Goal: Information Seeking & Learning: Understand process/instructions

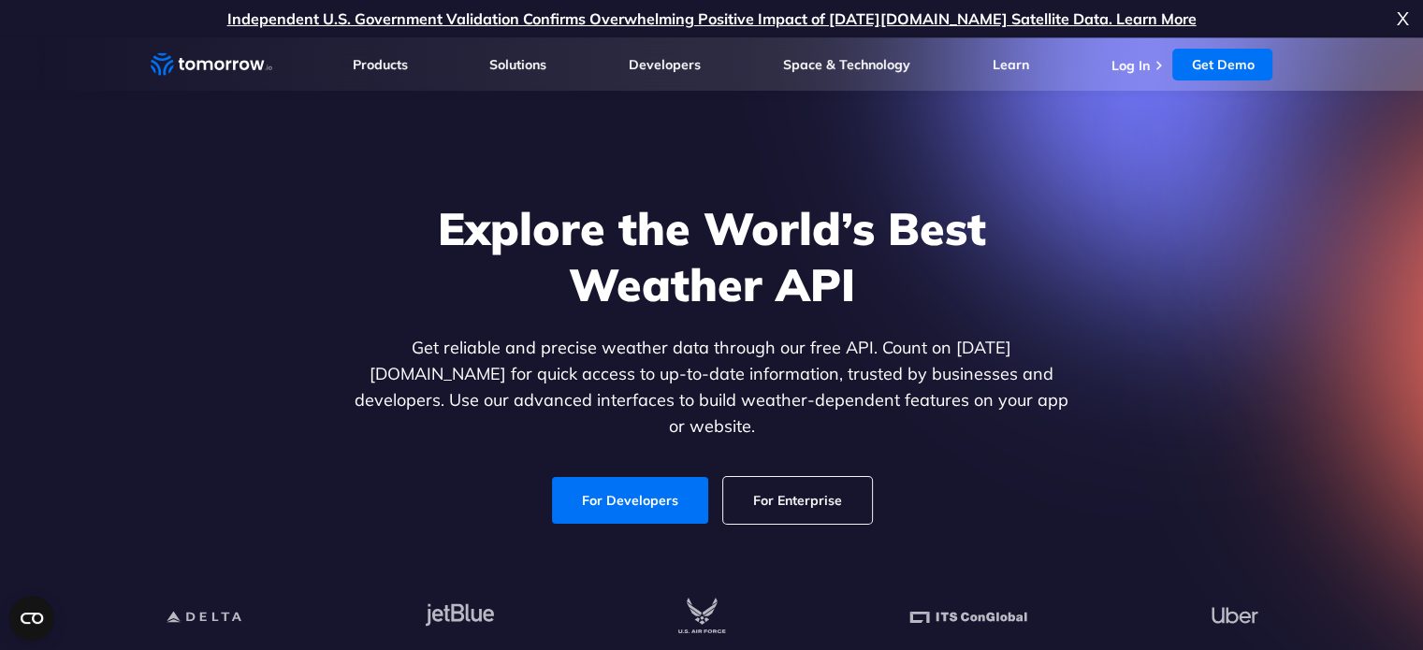
click at [389, 355] on p "Get reliable and precise weather data through our free API. Count on [DATE][DOM…" at bounding box center [712, 387] width 722 height 105
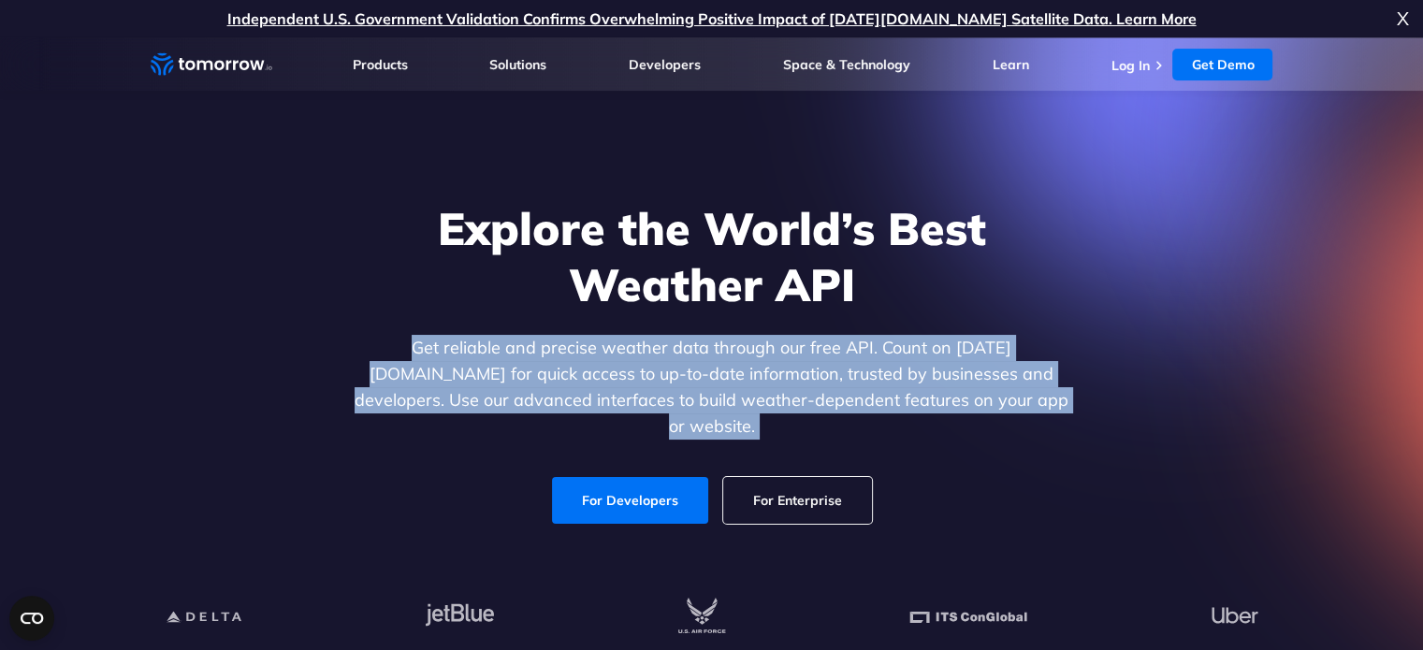
click at [389, 355] on p "Get reliable and precise weather data through our free API. Count on Tomorrow.i…" at bounding box center [712, 387] width 722 height 105
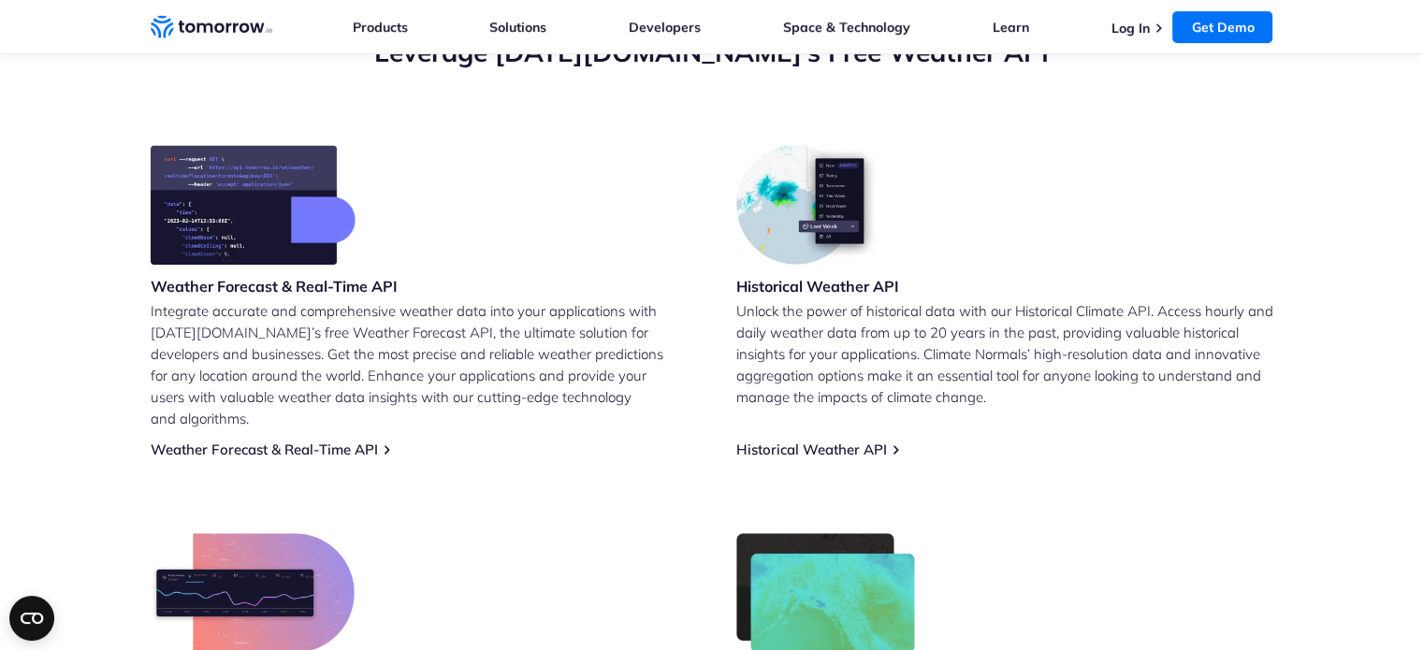
scroll to position [716, 0]
click at [215, 289] on h3 "Weather Forecast & Real-Time API" at bounding box center [274, 285] width 247 height 21
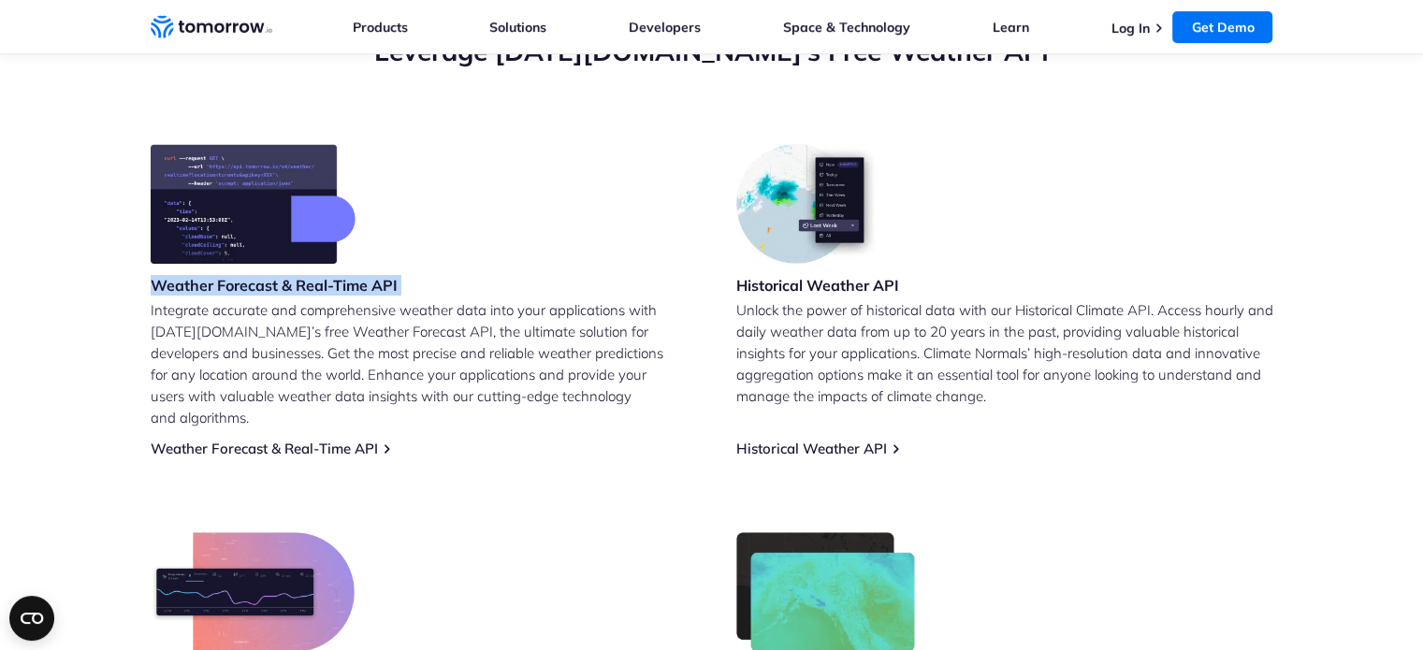
click at [215, 289] on h3 "Weather Forecast & Real-Time API" at bounding box center [274, 285] width 247 height 21
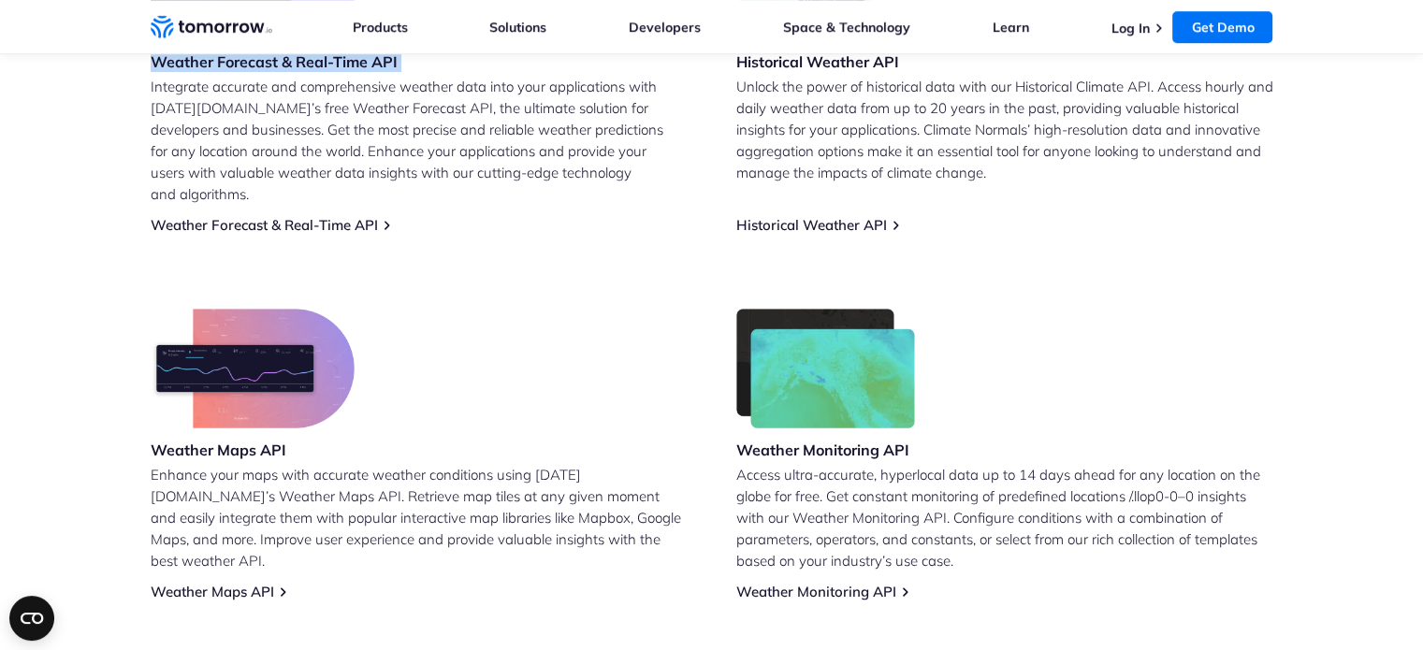
scroll to position [969, 0]
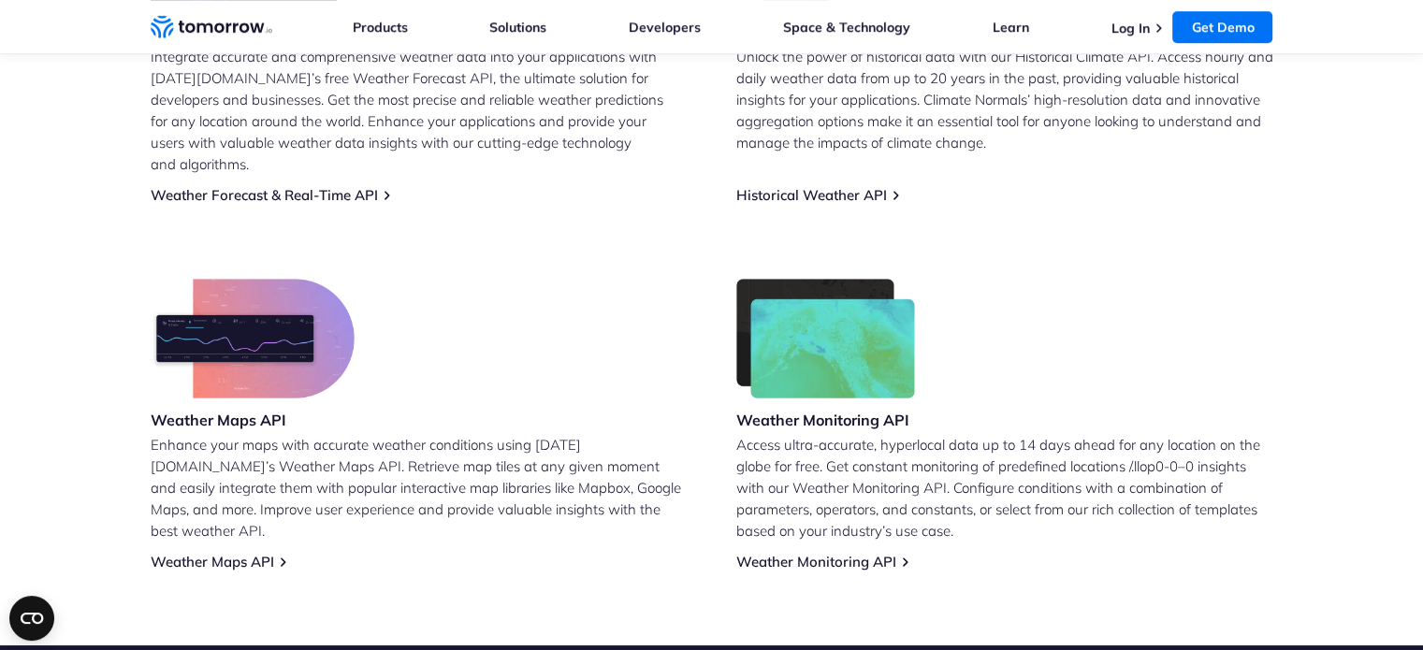
click at [215, 410] on h3 "Weather Maps API" at bounding box center [253, 420] width 204 height 21
click at [812, 410] on h3 "Weather Monitoring API" at bounding box center [826, 420] width 180 height 21
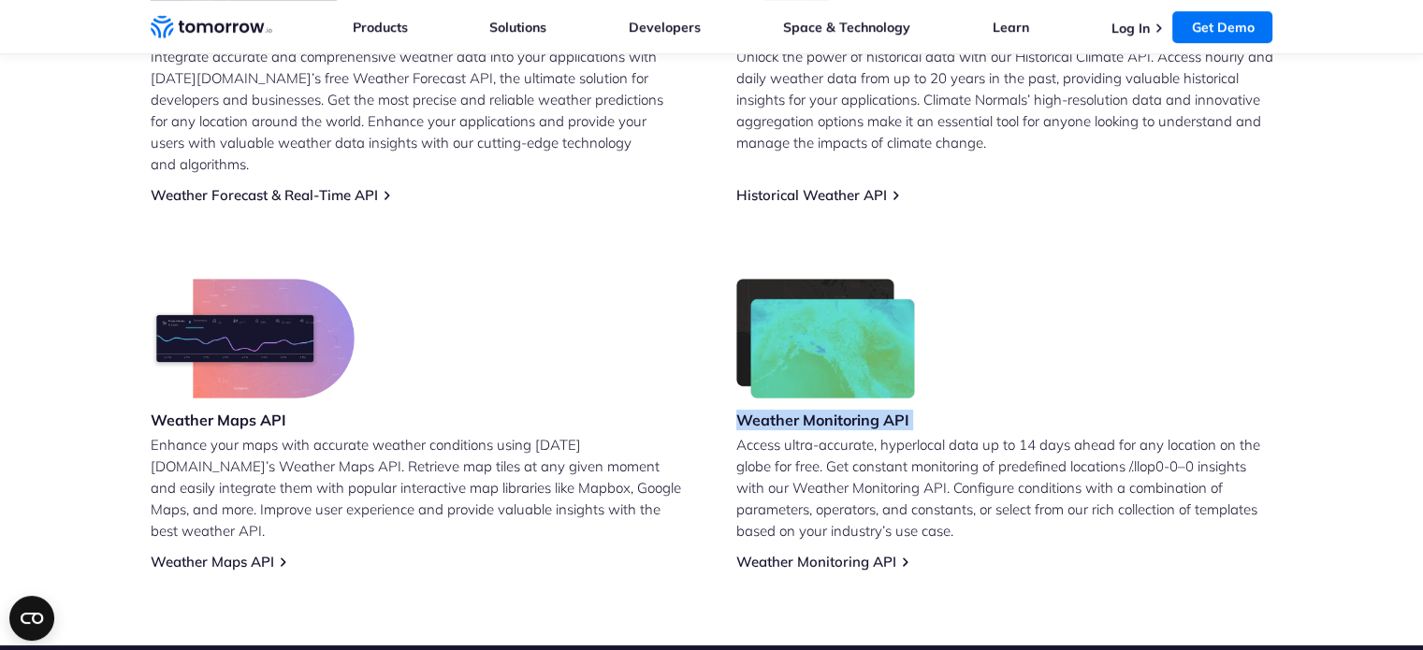
click at [812, 410] on h3 "Weather Monitoring API" at bounding box center [826, 420] width 180 height 21
click at [786, 456] on p "Access ultra-accurate, hyperlocal data up to 14 days ahead for any location on …" at bounding box center [1004, 488] width 537 height 108
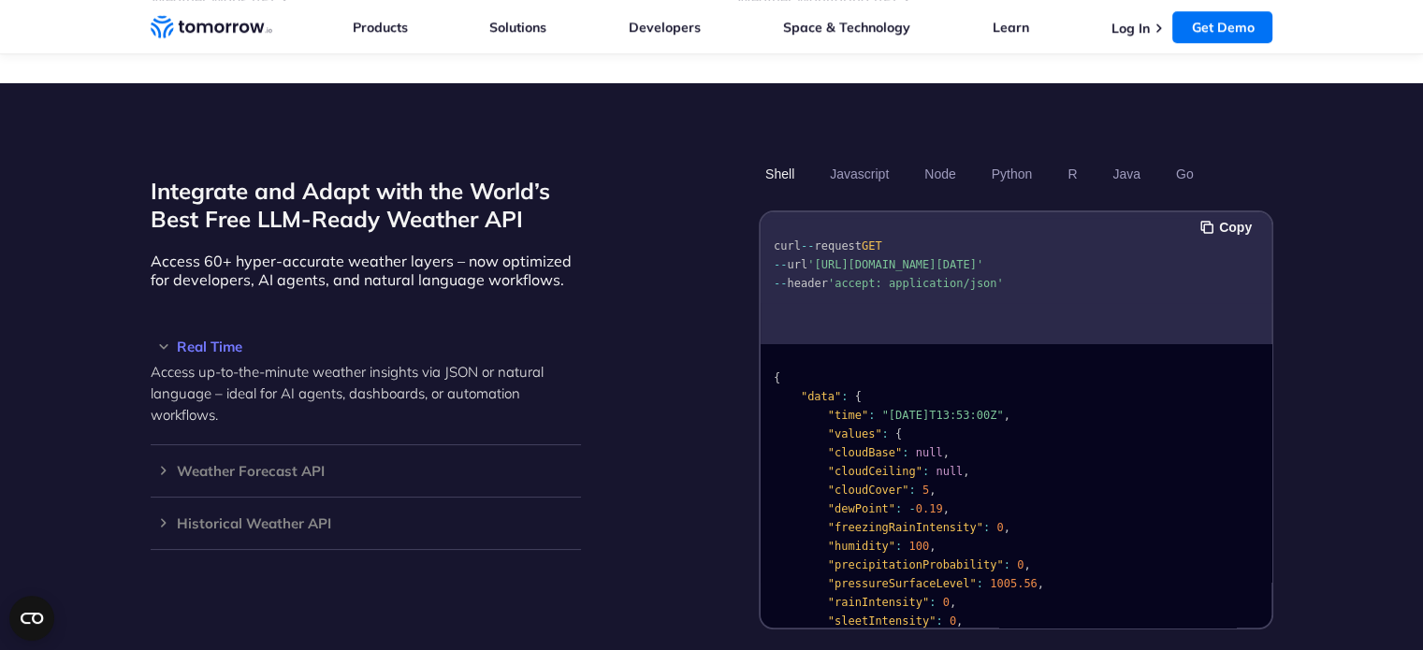
scroll to position [1579, 0]
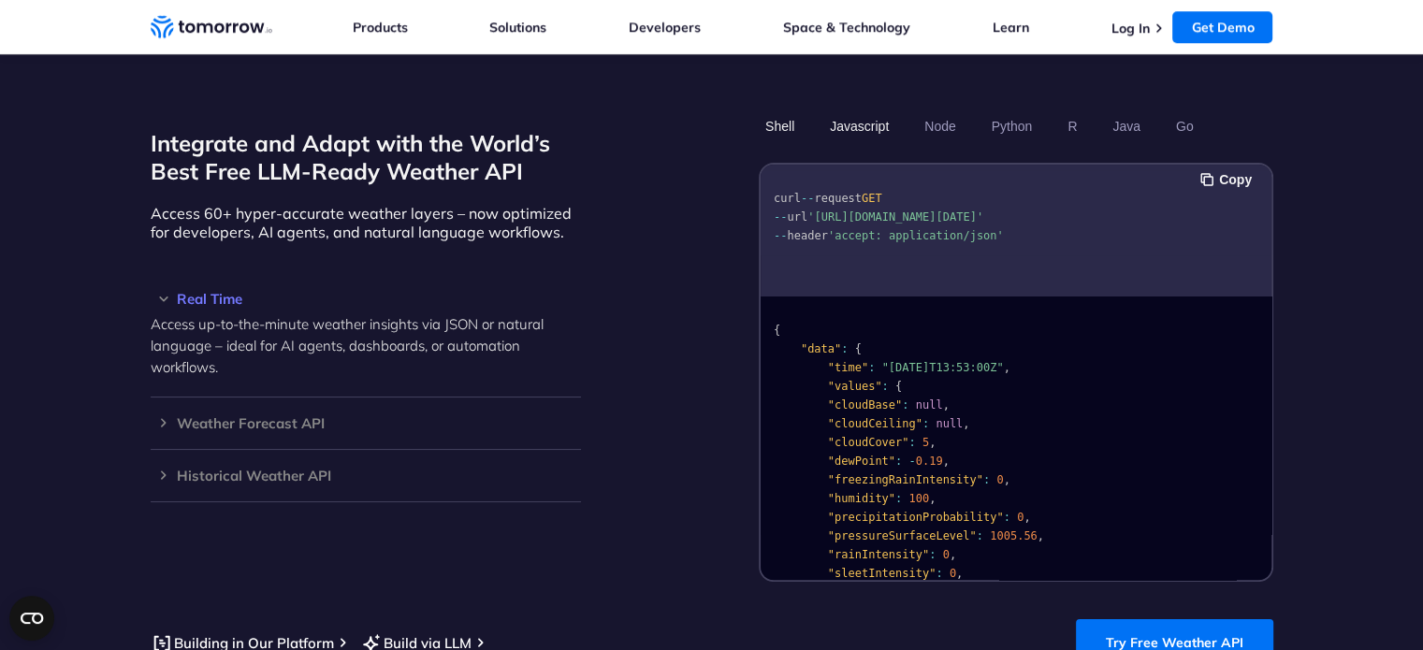
click at [875, 110] on button "Javascript" at bounding box center [859, 126] width 72 height 32
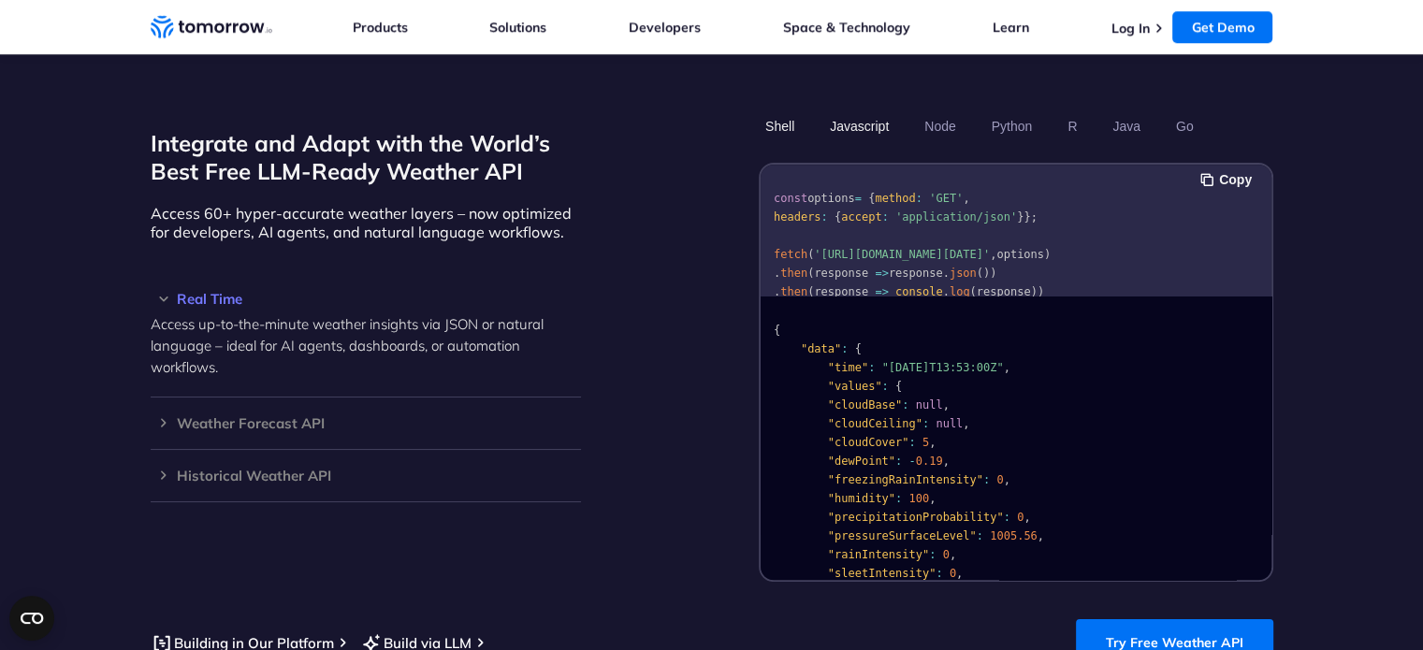
click at [774, 110] on button "Shell" at bounding box center [780, 126] width 42 height 32
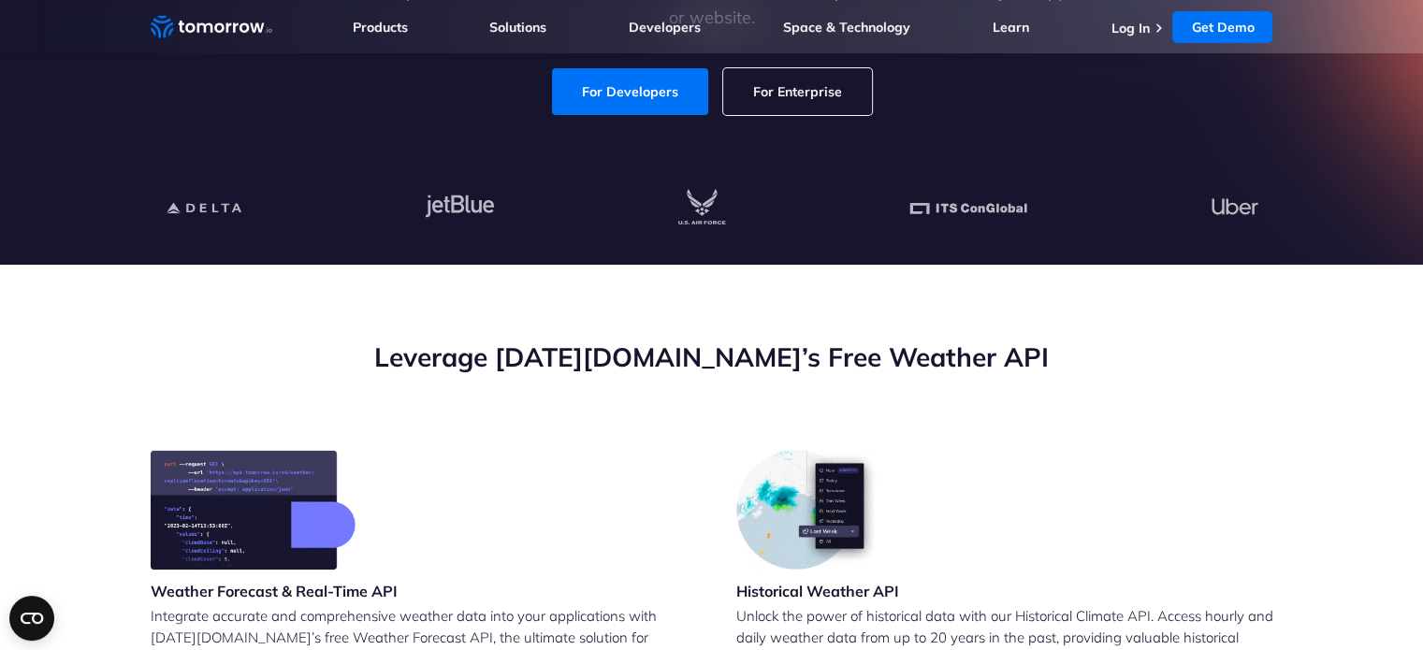
scroll to position [0, 0]
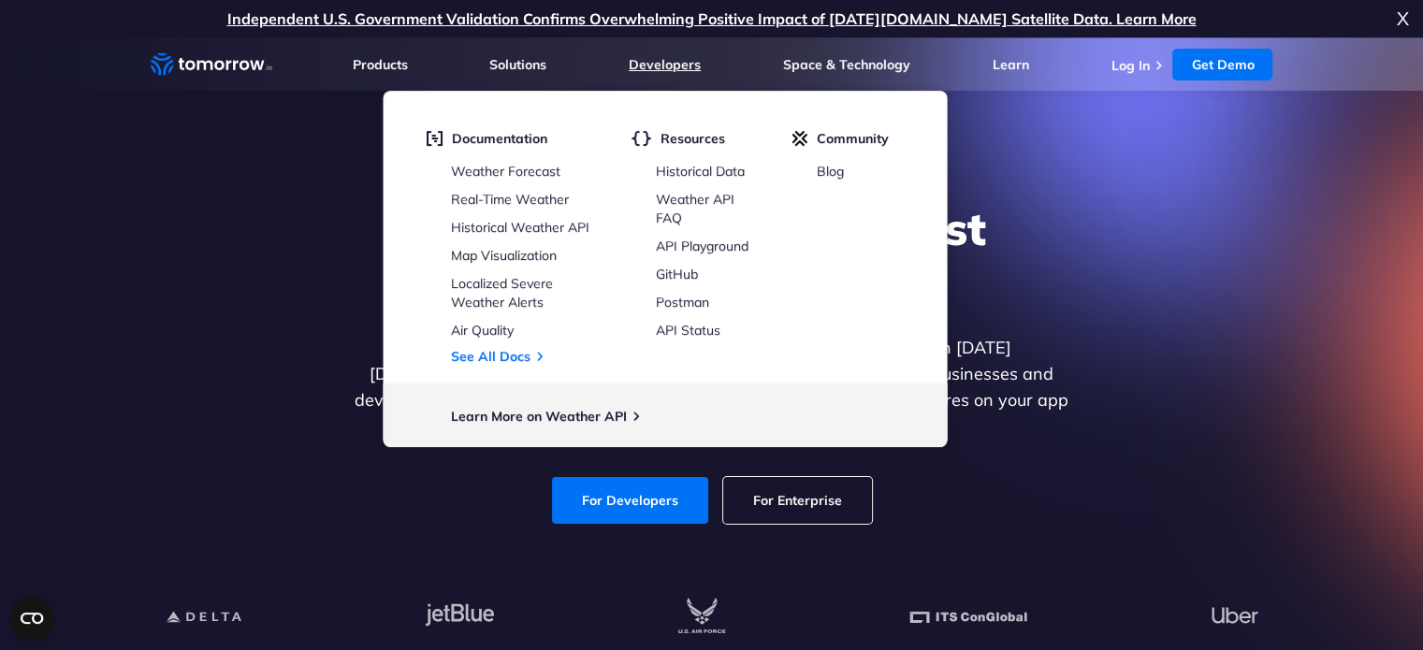
click at [636, 58] on link "Developers" at bounding box center [665, 64] width 72 height 17
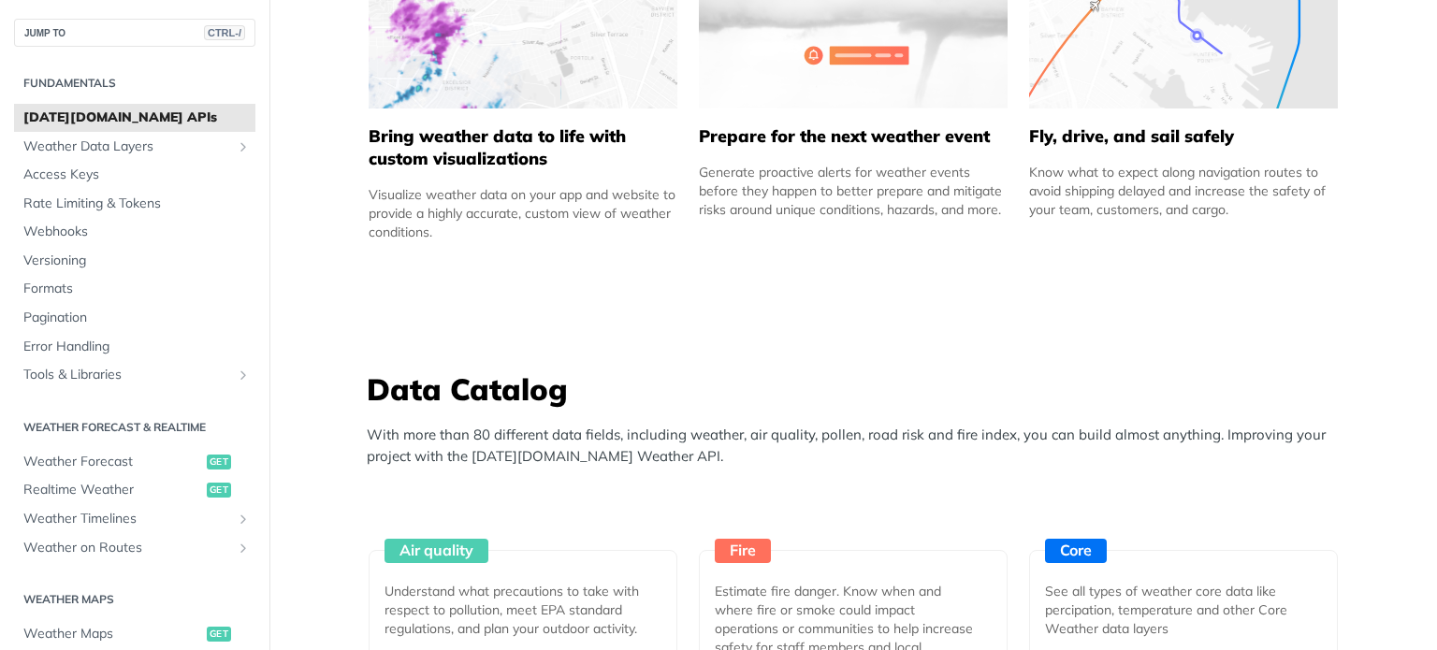
scroll to position [1310, 0]
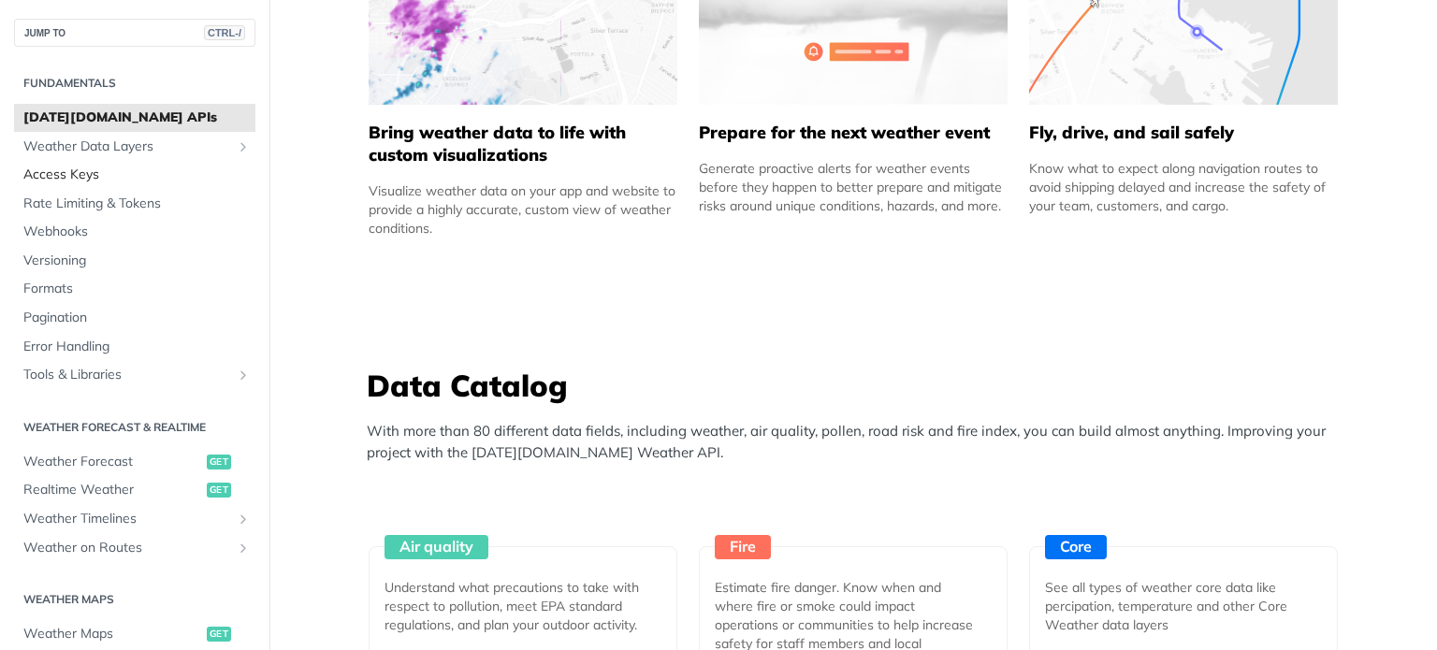
click at [47, 171] on span "Access Keys" at bounding box center [136, 175] width 227 height 19
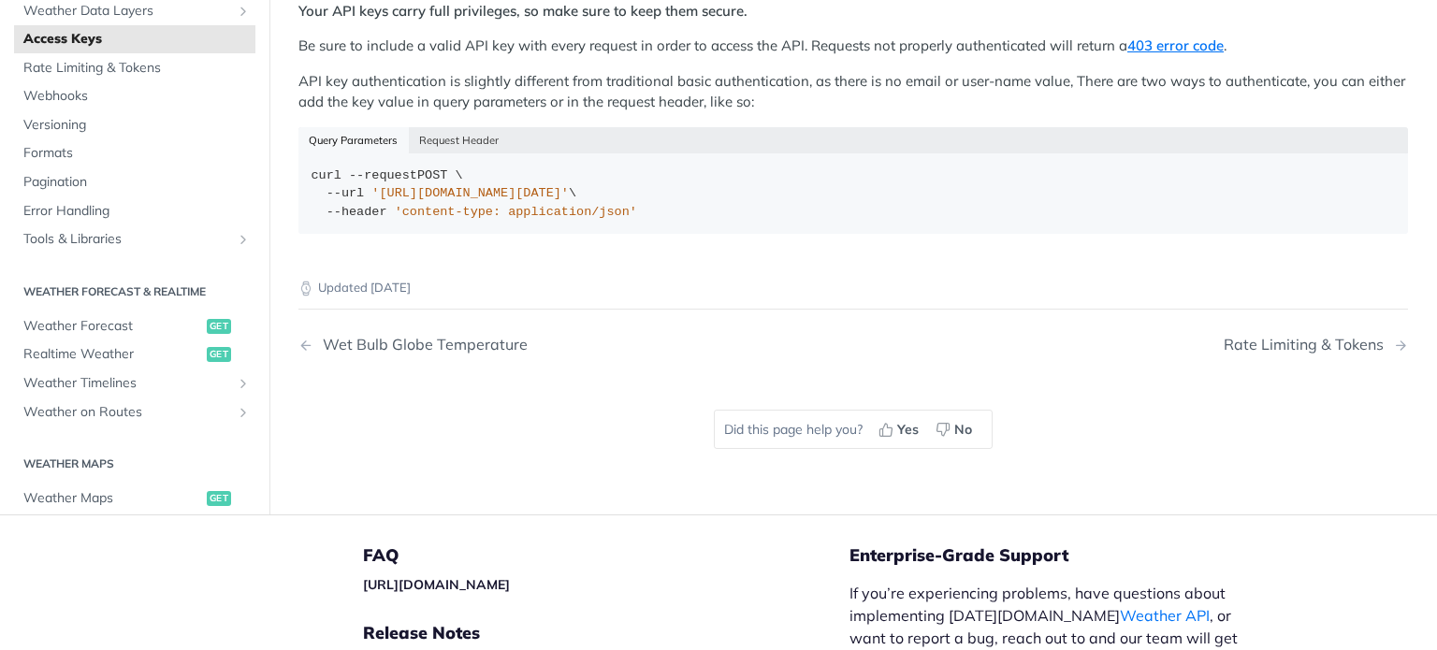
scroll to position [438, 0]
click at [479, 125] on button "Request Header" at bounding box center [459, 138] width 101 height 26
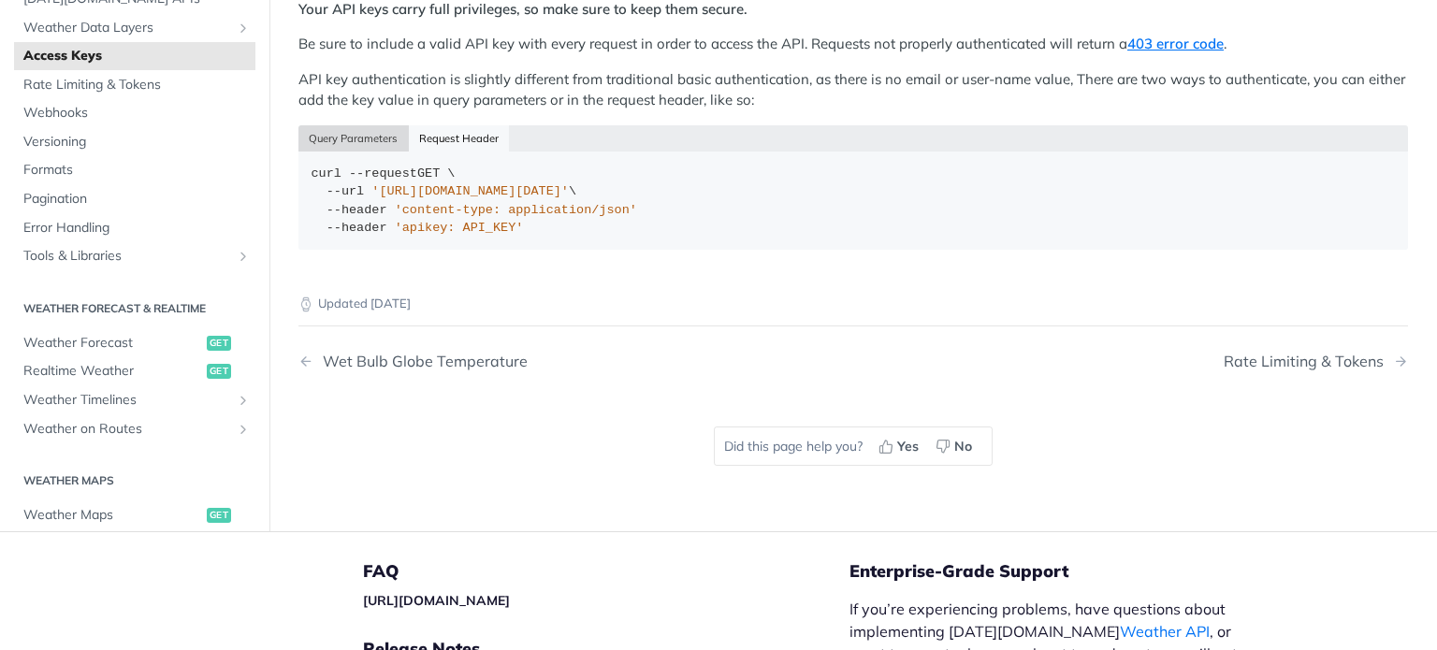
click at [389, 125] on button "Query Parameters" at bounding box center [353, 138] width 110 height 26
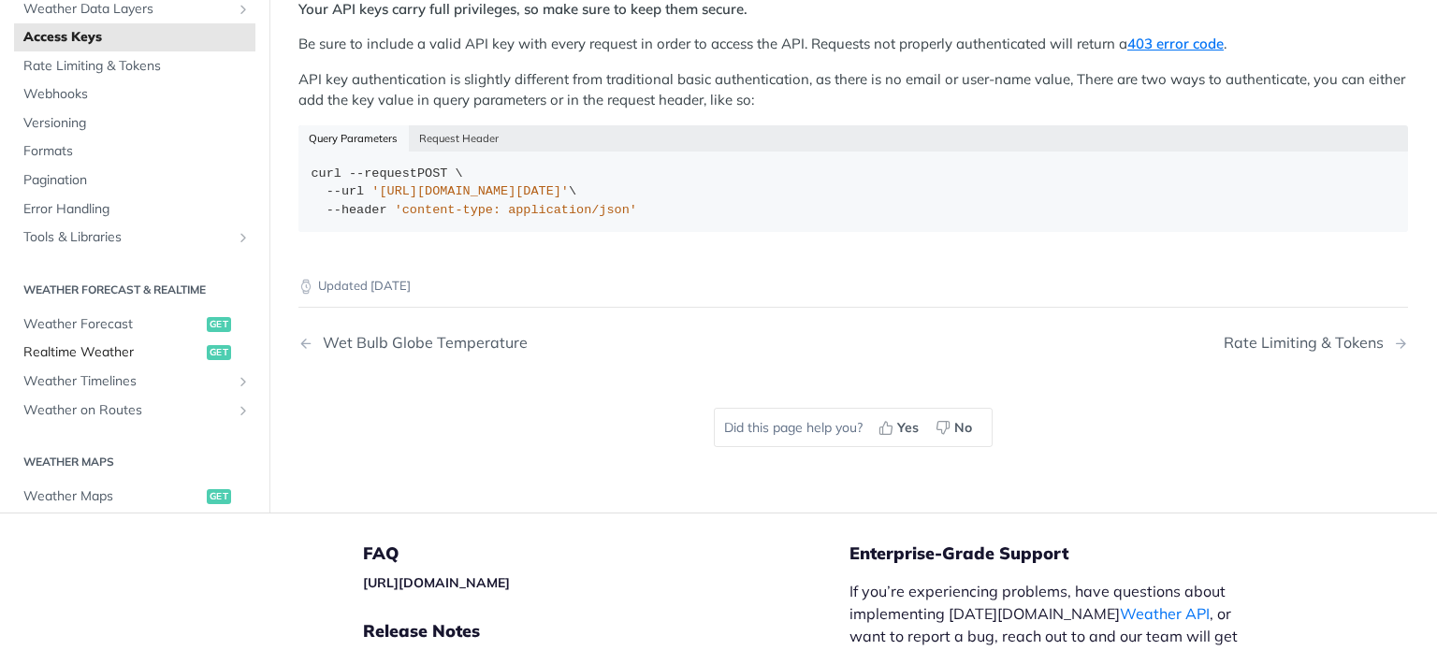
click at [77, 344] on span "Realtime Weather" at bounding box center [112, 353] width 179 height 19
